Goal: Information Seeking & Learning: Find specific fact

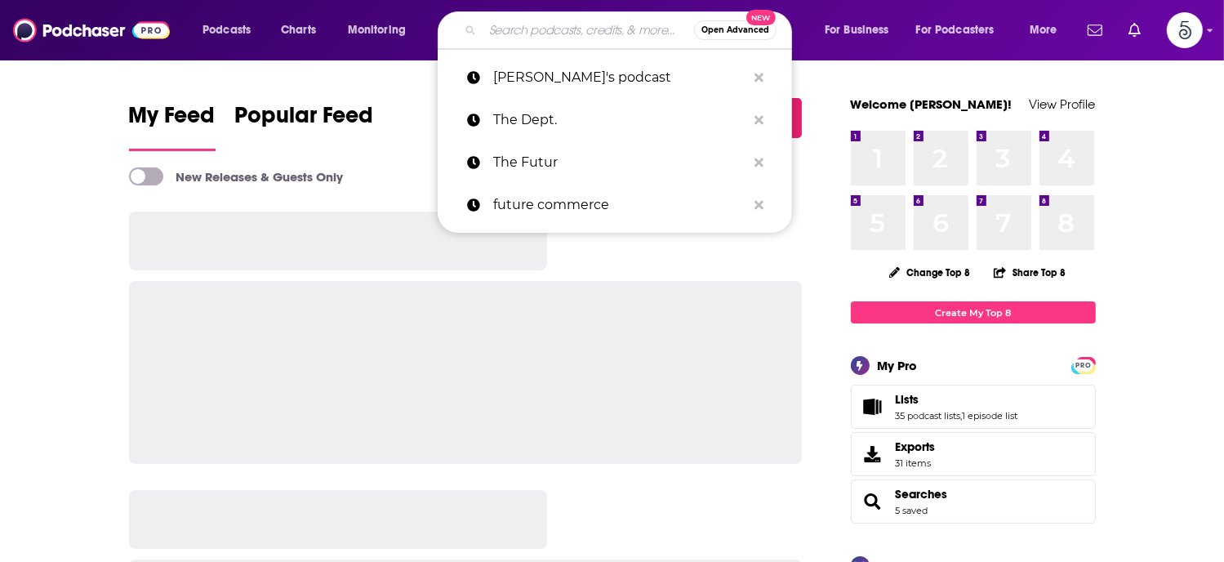
click at [510, 23] on input "Search podcasts, credits, & more..." at bounding box center [588, 30] width 211 height 26
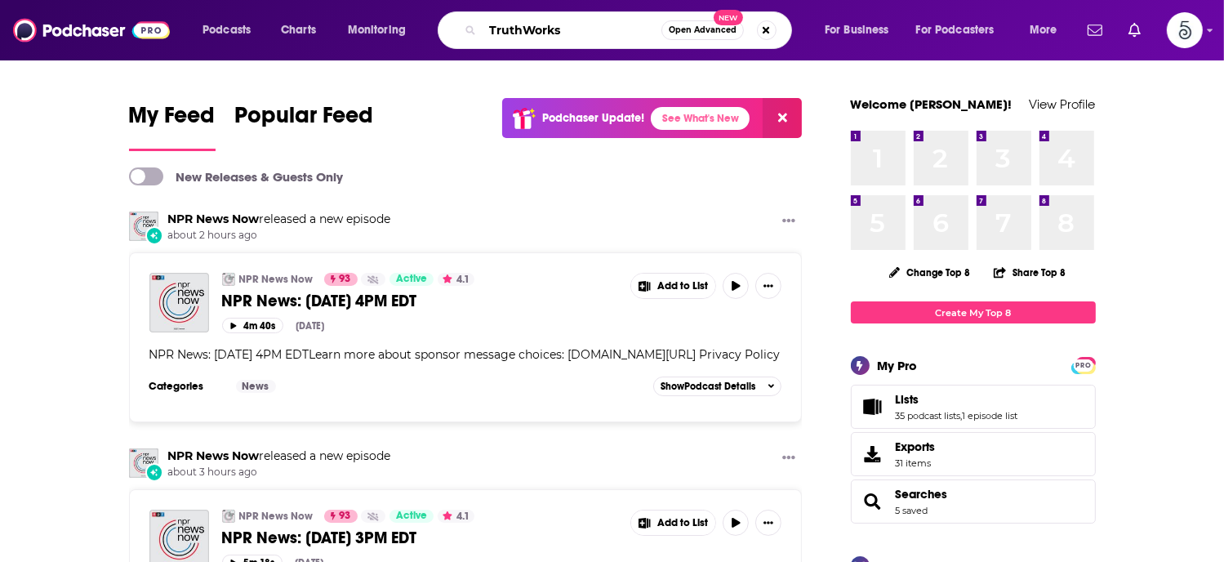
type input "TruthWorks"
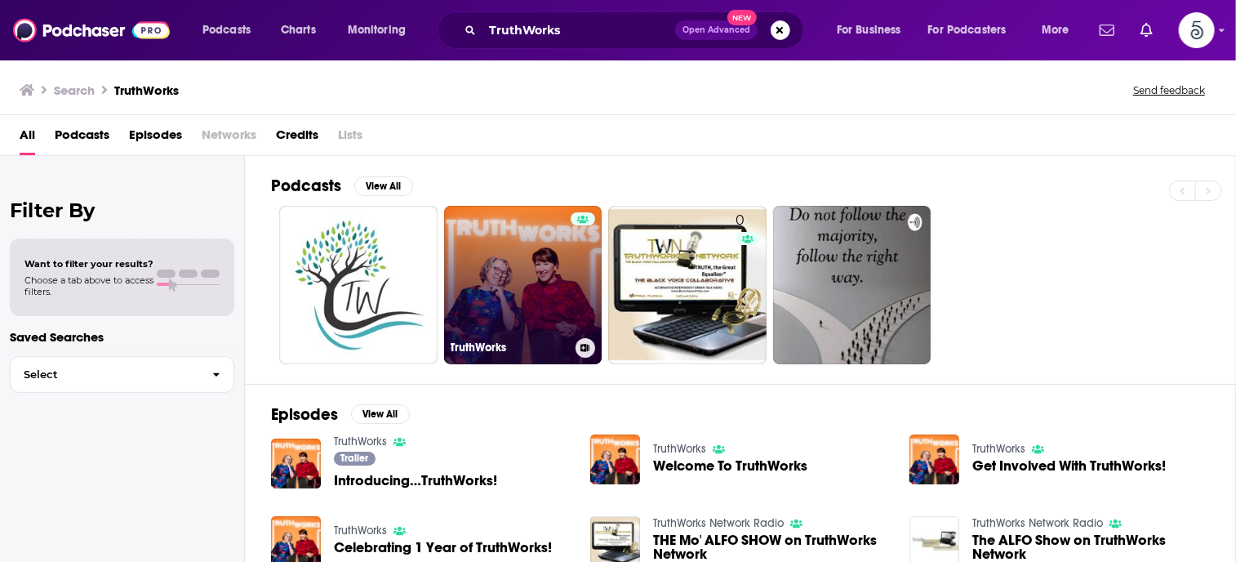
click at [523, 270] on link "TruthWorks" at bounding box center [523, 285] width 158 height 158
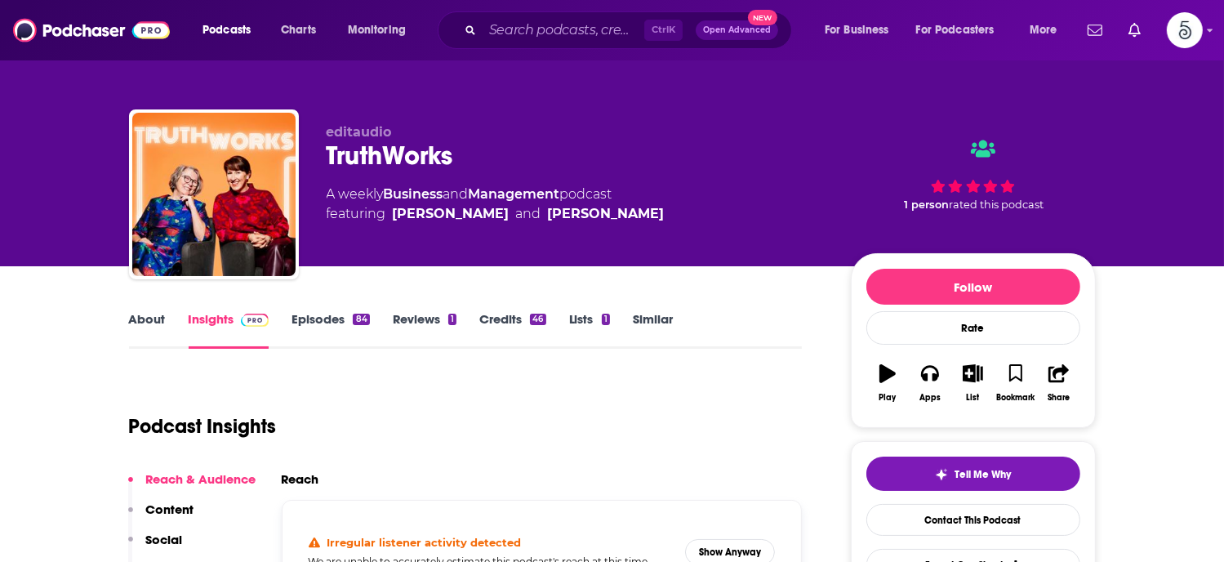
scroll to position [122, 0]
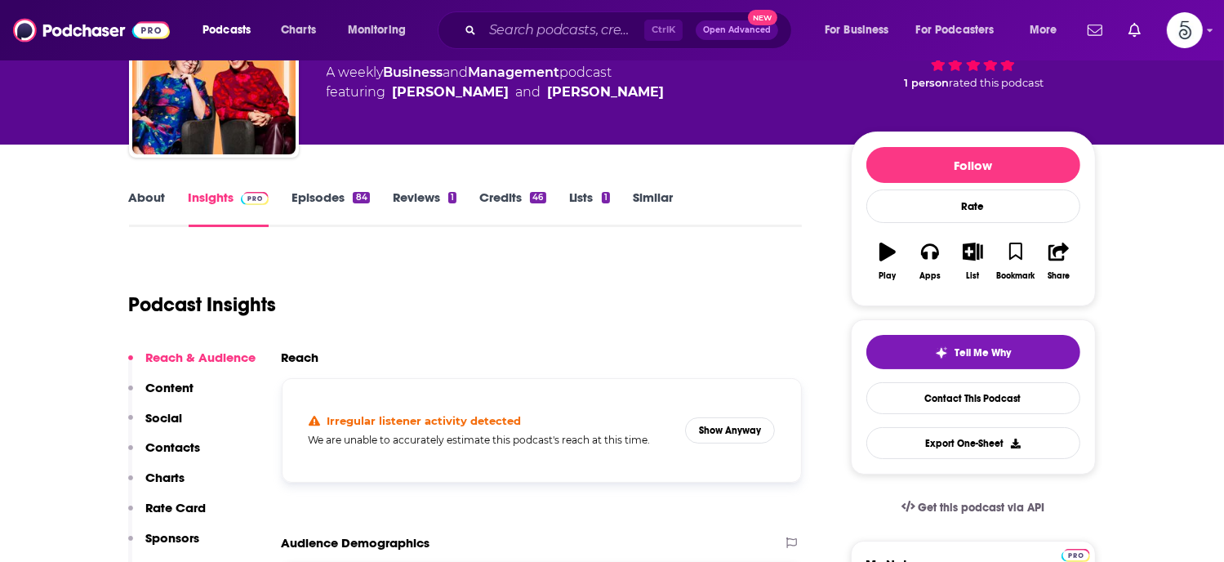
click at [178, 441] on p "Contacts" at bounding box center [173, 447] width 55 height 16
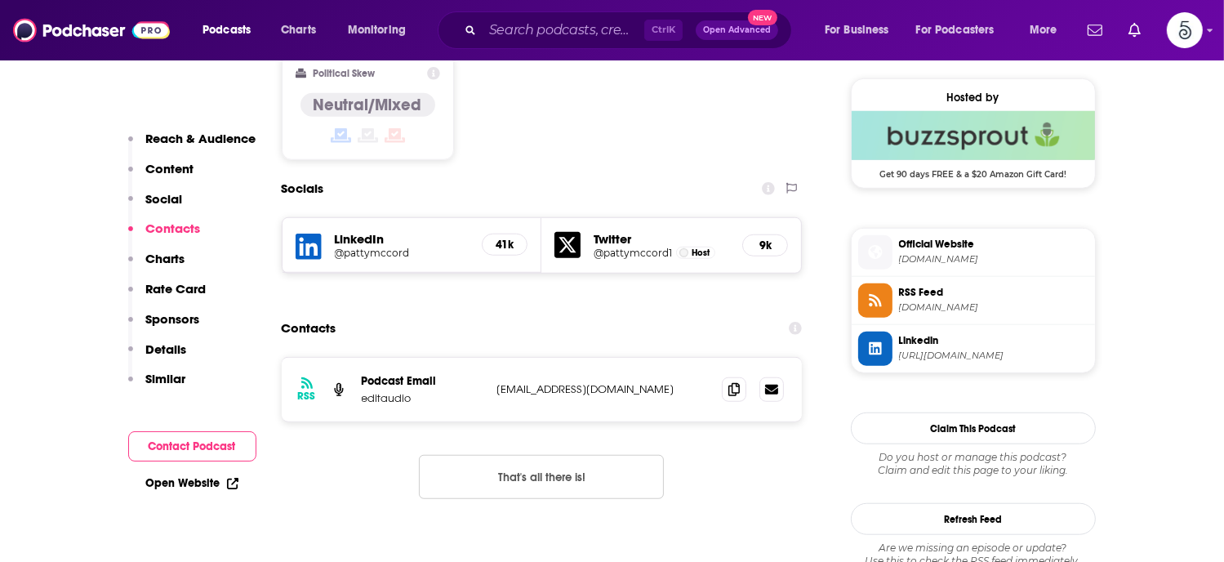
scroll to position [1329, 0]
